Goal: Task Accomplishment & Management: Use online tool/utility

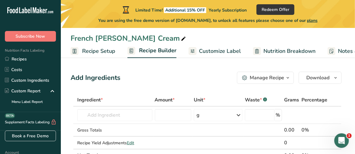
click at [101, 51] on span "Recipe Setup" at bounding box center [98, 51] width 33 height 8
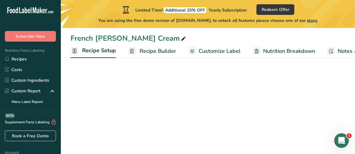
scroll to position [0, 2]
select select "21"
select select "22"
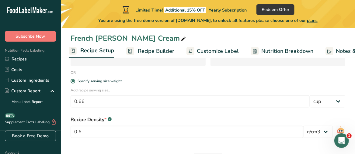
scroll to position [117, 0]
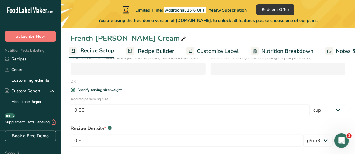
click at [138, 51] on span "Recipe Builder" at bounding box center [156, 51] width 37 height 8
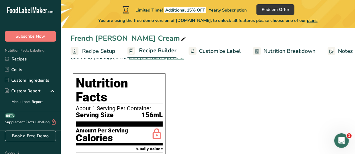
click at [157, 49] on span "Recipe Builder" at bounding box center [157, 51] width 37 height 8
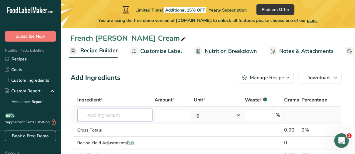
click at [99, 112] on input "text" at bounding box center [114, 115] width 75 height 12
type input "g"
type input "icepro"
